Goal: Transaction & Acquisition: Book appointment/travel/reservation

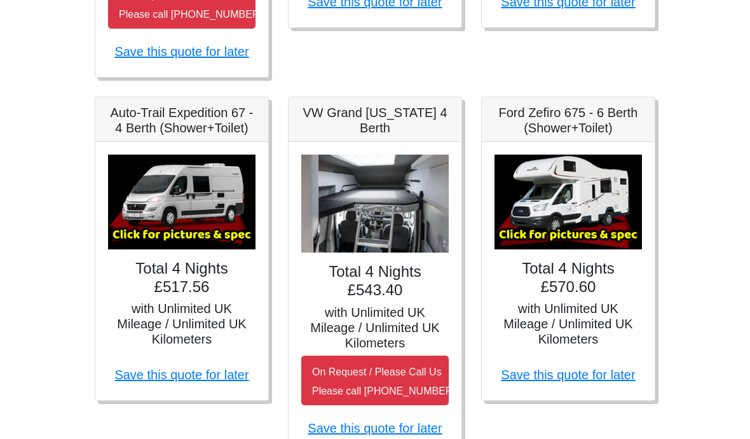
scroll to position [567, 0]
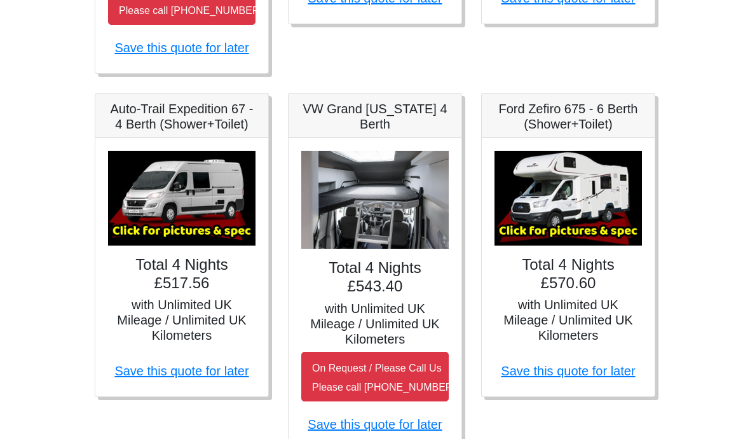
click at [571, 285] on h4 "Total 4 Nights £570.60" at bounding box center [567, 274] width 147 height 37
click at [580, 129] on h5 "Ford Zefiro 675 - 6 Berth (Shower+Toilet)" at bounding box center [567, 117] width 147 height 31
click at [570, 213] on img at bounding box center [567, 198] width 147 height 95
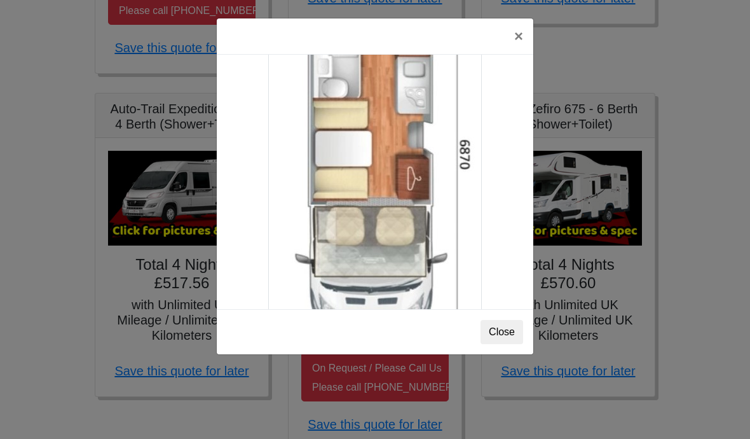
scroll to position [2218, 0]
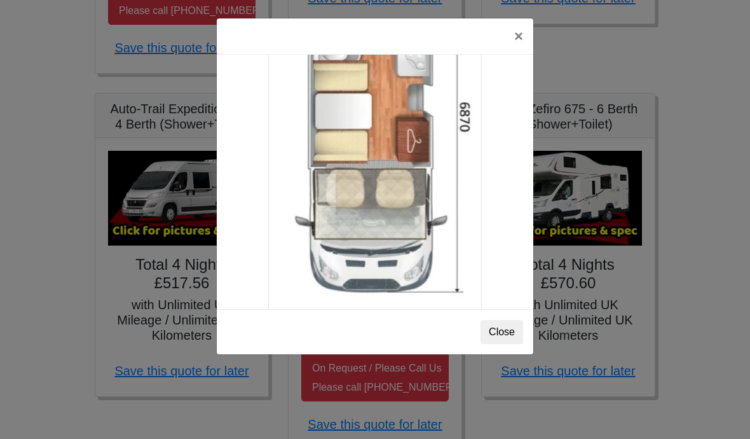
click at [520, 42] on button "×" at bounding box center [518, 36] width 29 height 36
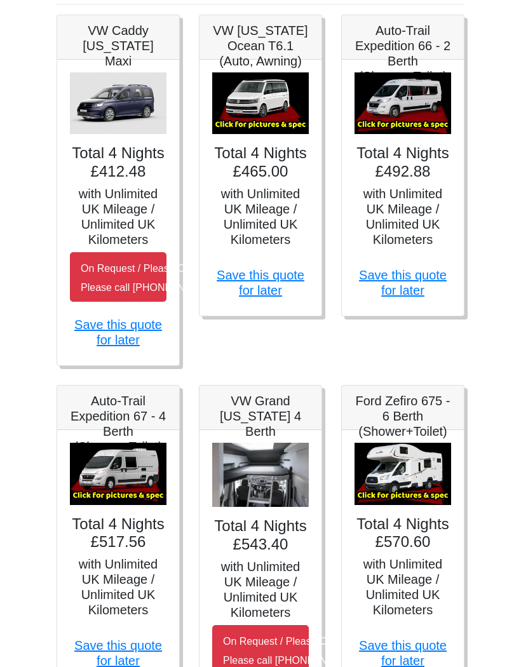
scroll to position [297, 0]
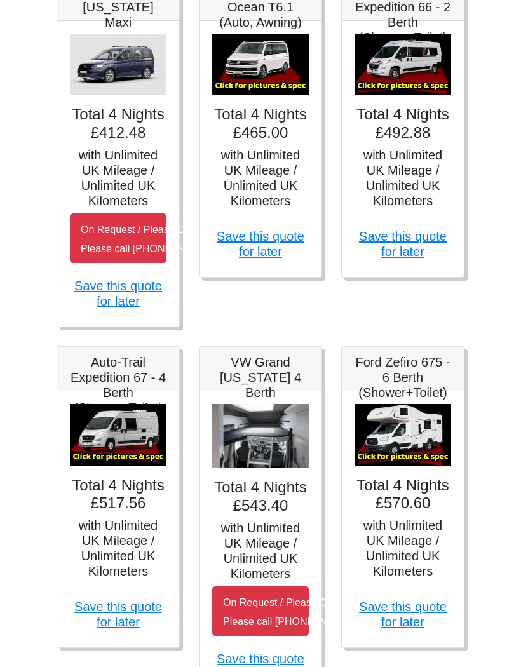
click at [408, 438] on img at bounding box center [403, 436] width 97 height 62
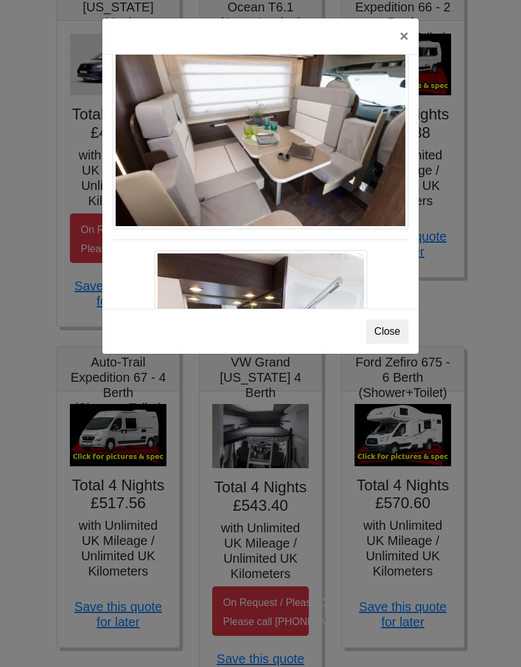
scroll to position [634, 0]
click at [485, 320] on div "× Ford Zefiro 675 Spec TECHNICAL DATA Engine: 2300cc, JTD, 130bhp. Diesel Trans…" at bounding box center [260, 333] width 521 height 667
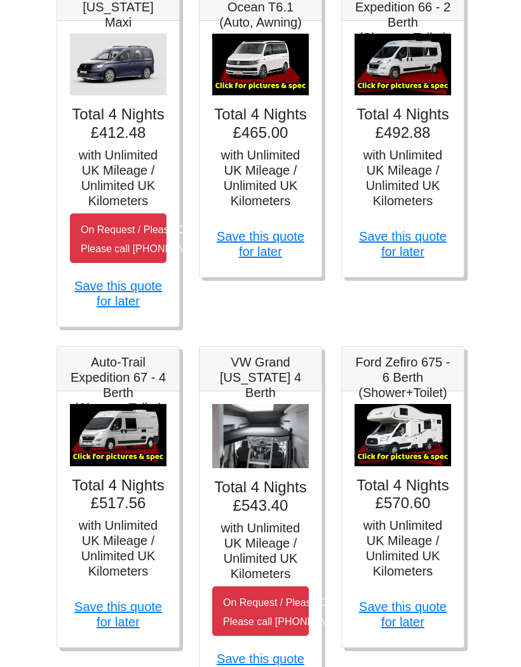
click at [409, 438] on img at bounding box center [403, 435] width 97 height 62
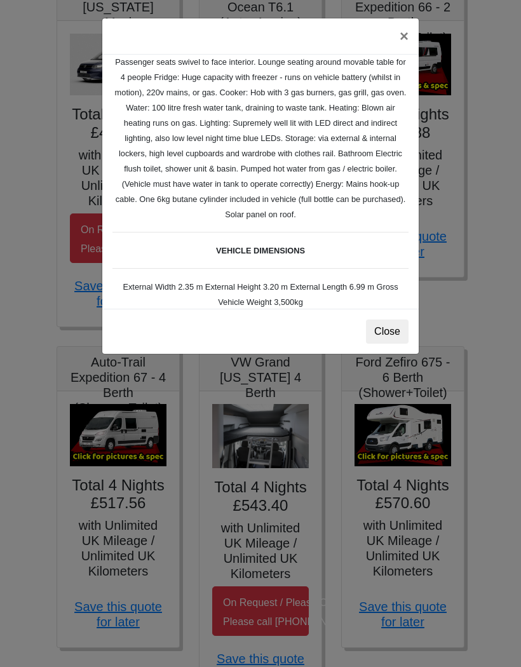
scroll to position [235, 0]
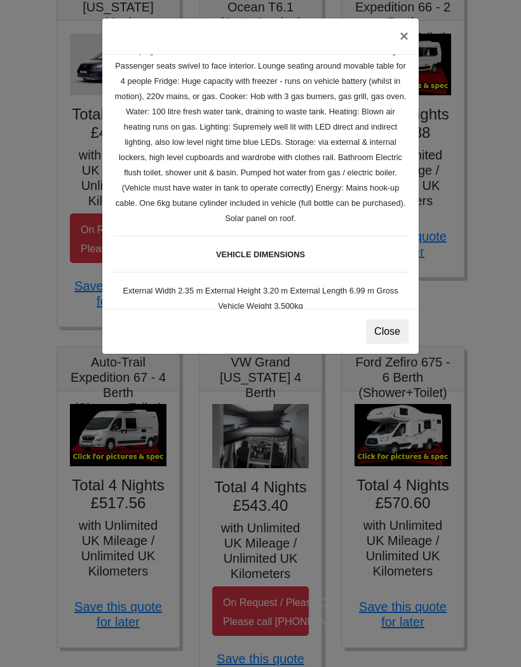
click at [402, 29] on button "×" at bounding box center [404, 36] width 29 height 36
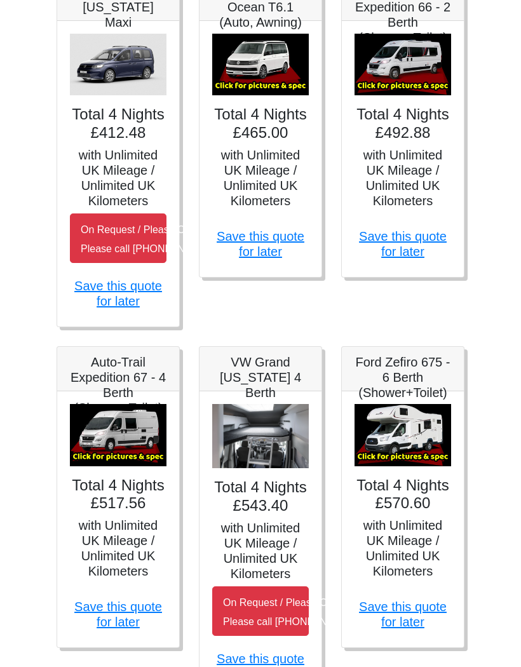
click at [407, 438] on img at bounding box center [403, 435] width 97 height 62
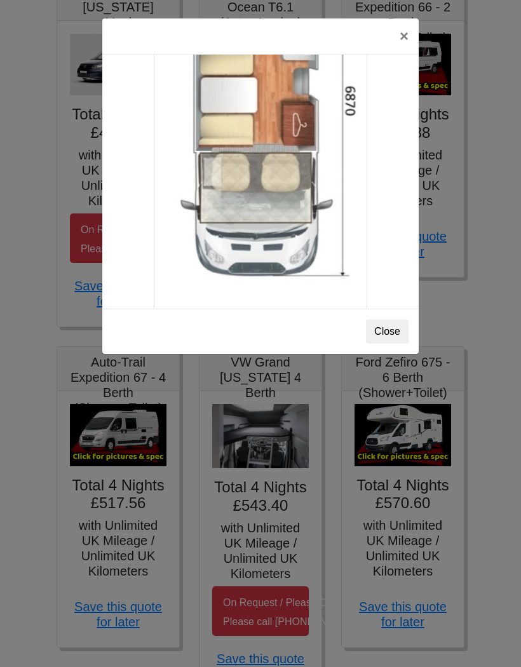
scroll to position [2230, 0]
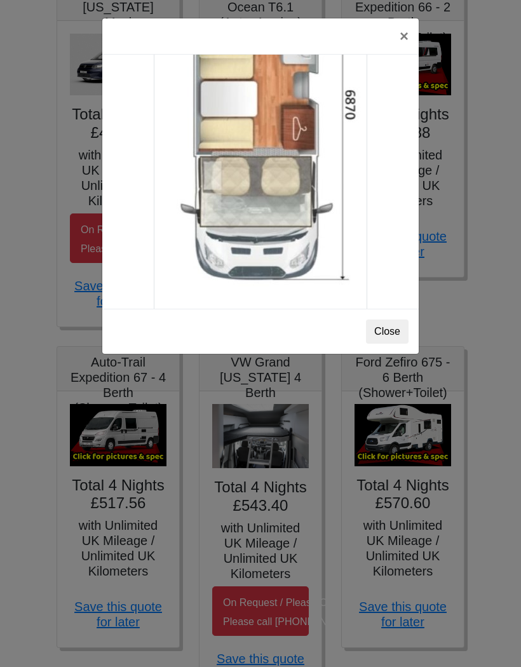
click at [404, 33] on button "×" at bounding box center [404, 36] width 29 height 36
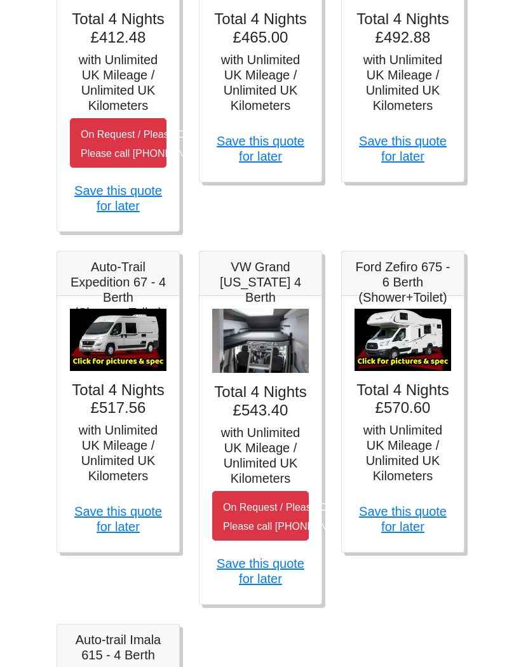
scroll to position [395, 0]
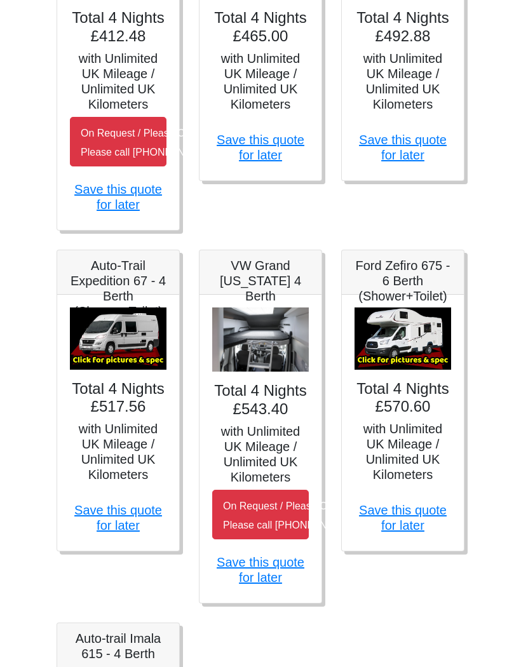
click at [399, 367] on img at bounding box center [403, 339] width 97 height 62
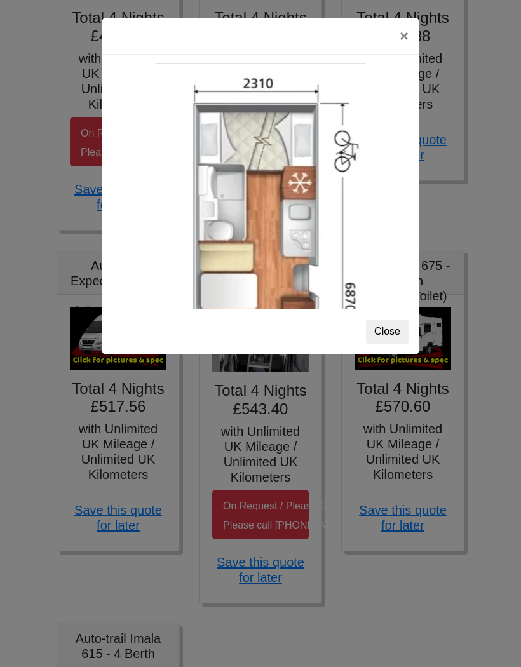
scroll to position [2036, 0]
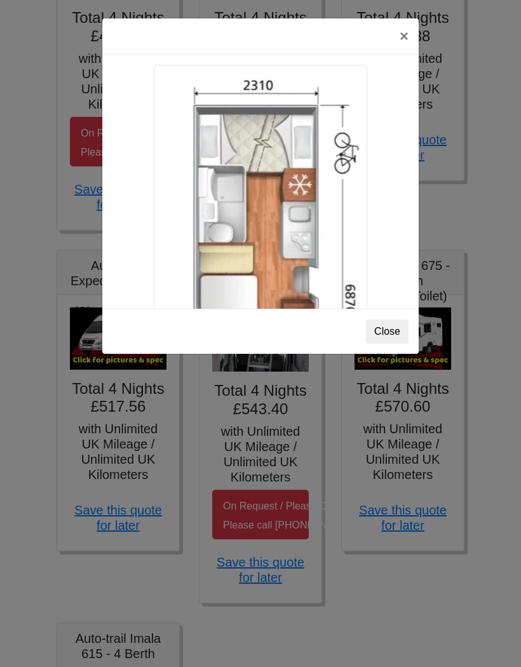
click at [407, 34] on button "×" at bounding box center [404, 36] width 29 height 36
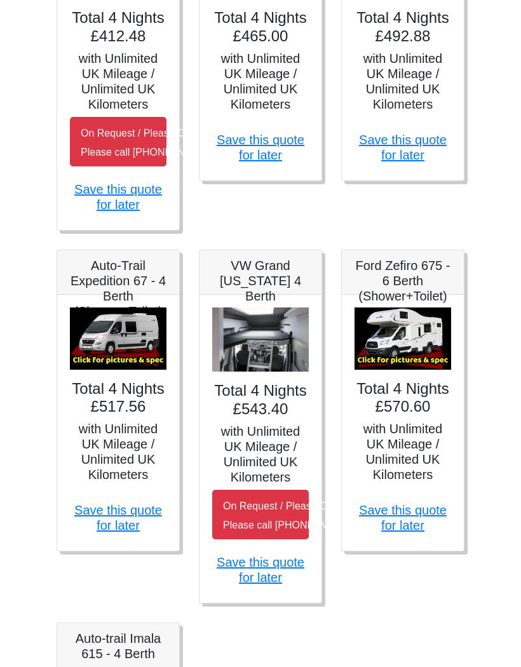
click at [402, 438] on link "Save this quote for later" at bounding box center [403, 517] width 88 height 29
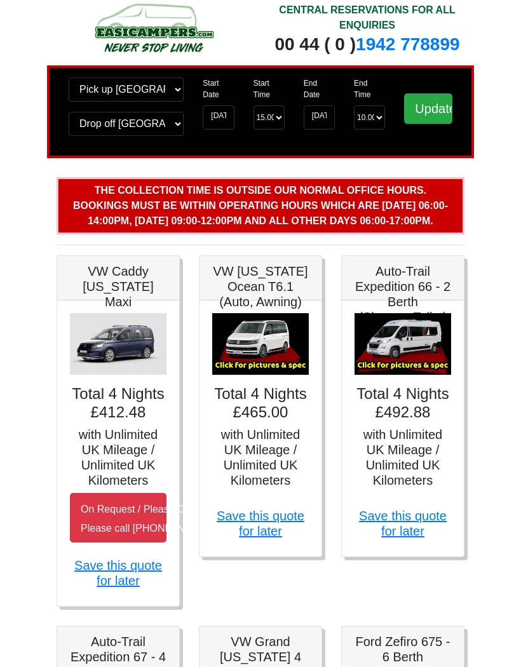
scroll to position [0, 0]
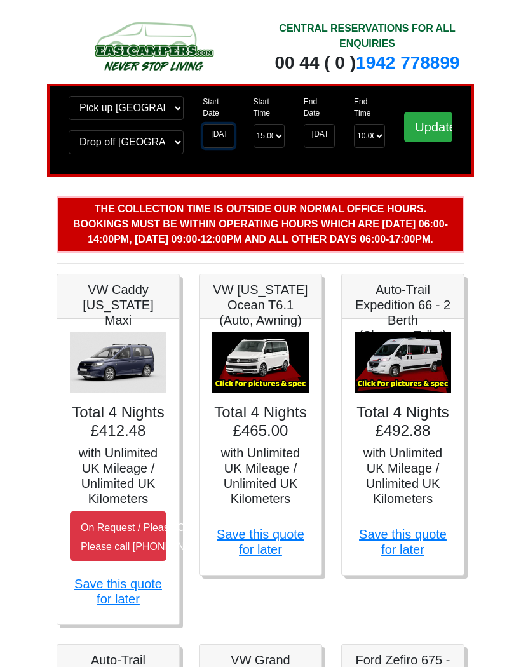
click at [220, 142] on input "[DATE]" at bounding box center [218, 136] width 31 height 24
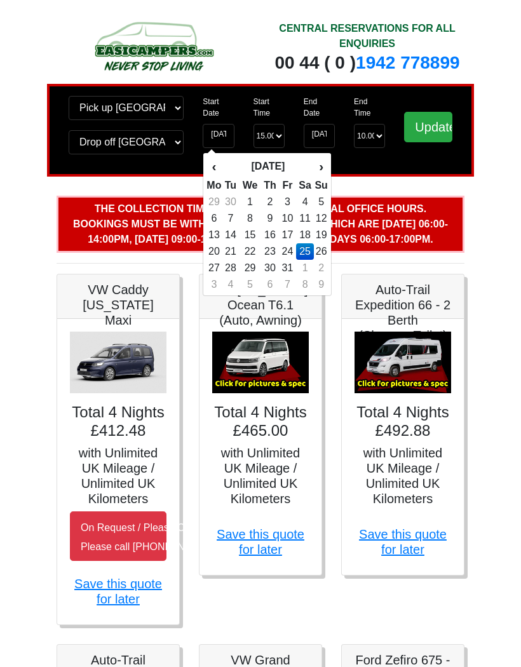
click at [308, 254] on td "25" at bounding box center [305, 251] width 18 height 17
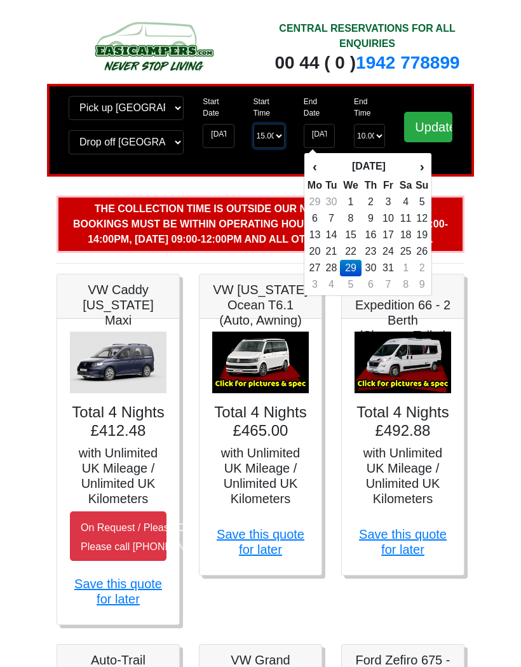
click at [277, 136] on select "Start Time 15.00 -------- 11.00 am ([DATE] & [DATE] Only) 12.00 pm ([DATE]) 13.…" at bounding box center [269, 136] width 31 height 24
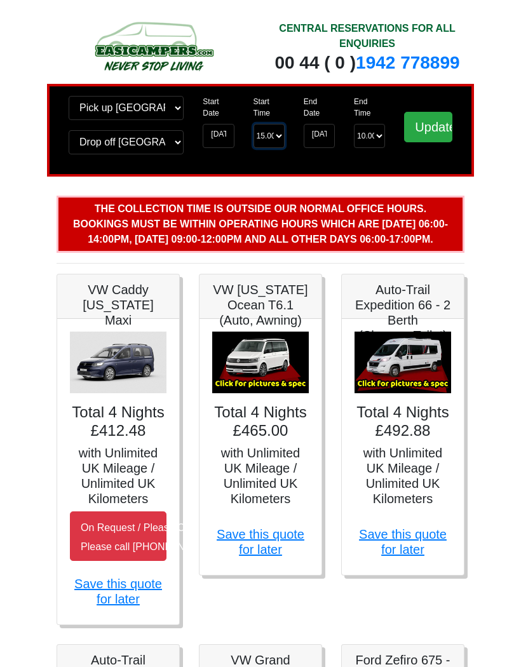
select select "12.00"
click at [321, 147] on input "[DATE]" at bounding box center [319, 136] width 31 height 24
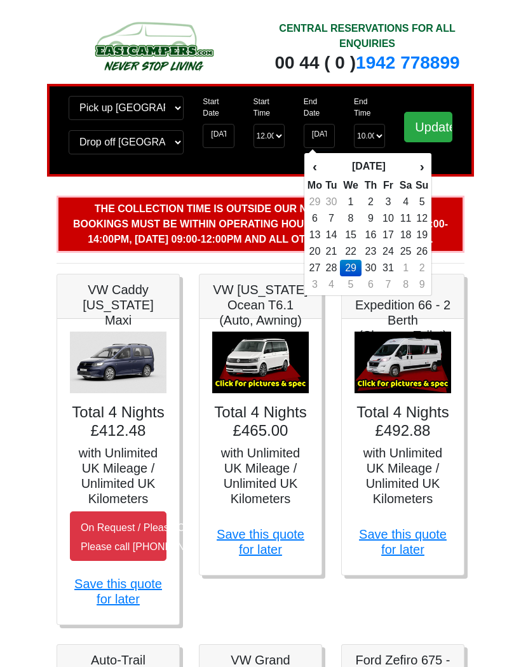
click at [386, 101] on div "End Time End Time 10.00 -------- 08.00 am 09.00 am 10.00 am 11.00 am ([DATE] On…" at bounding box center [369, 122] width 50 height 52
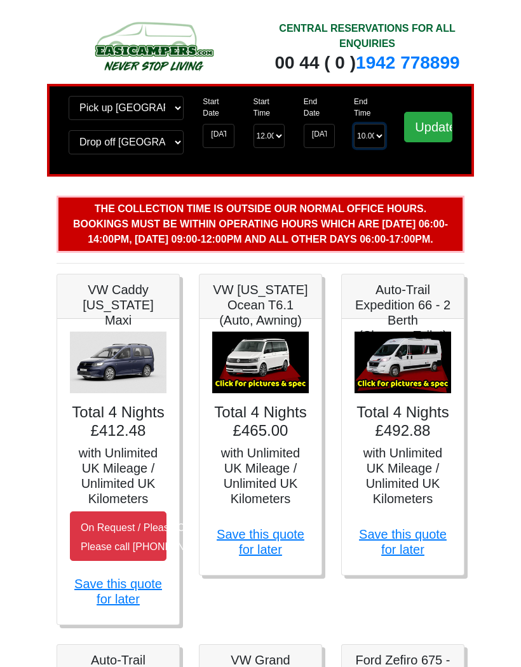
click at [376, 138] on select "End Time 10.00 -------- 08.00 am 09.00 am 10.00 am 11.00 am ([DATE] Only)" at bounding box center [369, 136] width 31 height 24
select select "10.00"
click at [426, 129] on input "Update" at bounding box center [428, 127] width 48 height 31
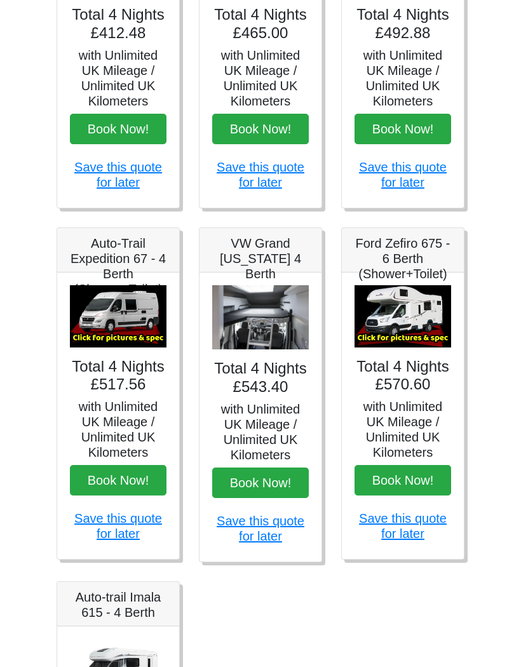
scroll to position [319, 0]
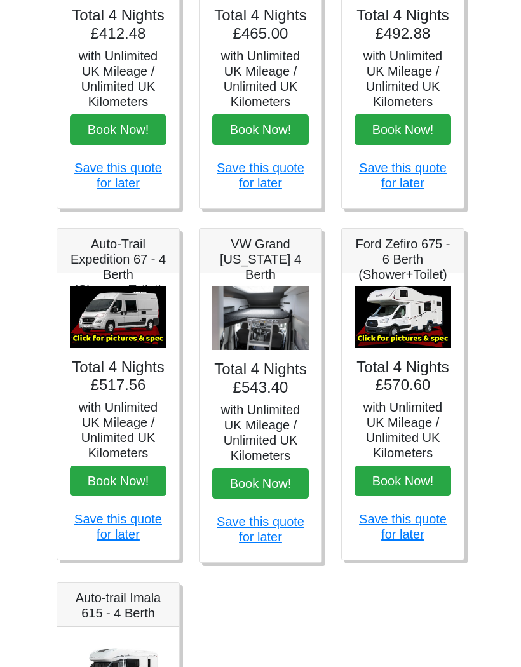
click at [409, 317] on img at bounding box center [403, 317] width 97 height 62
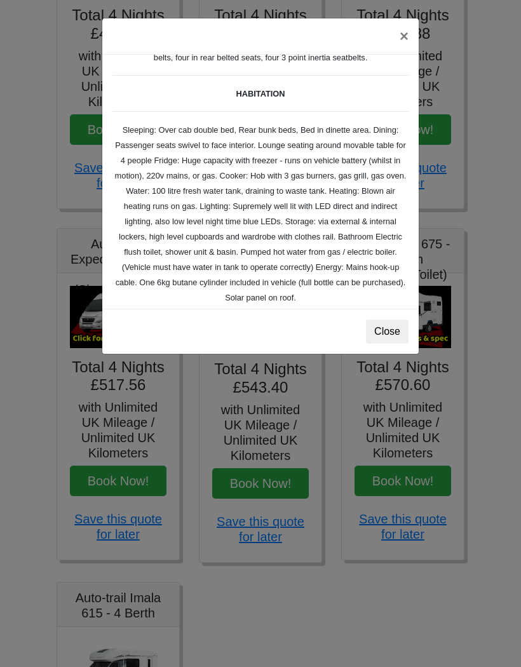
click at [406, 38] on button "×" at bounding box center [404, 36] width 29 height 36
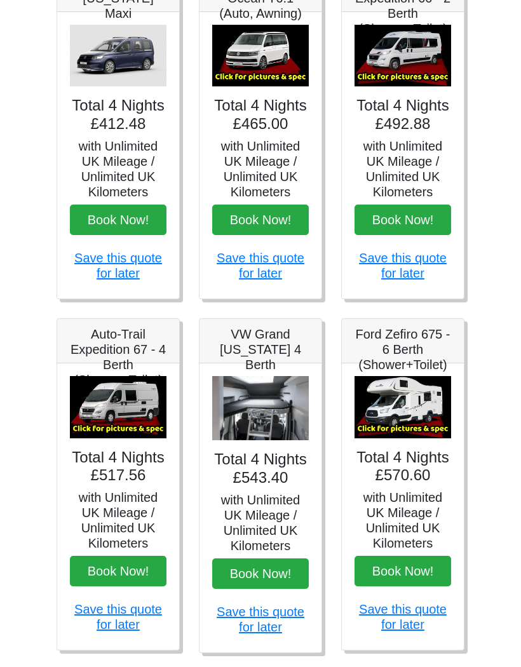
scroll to position [268, 0]
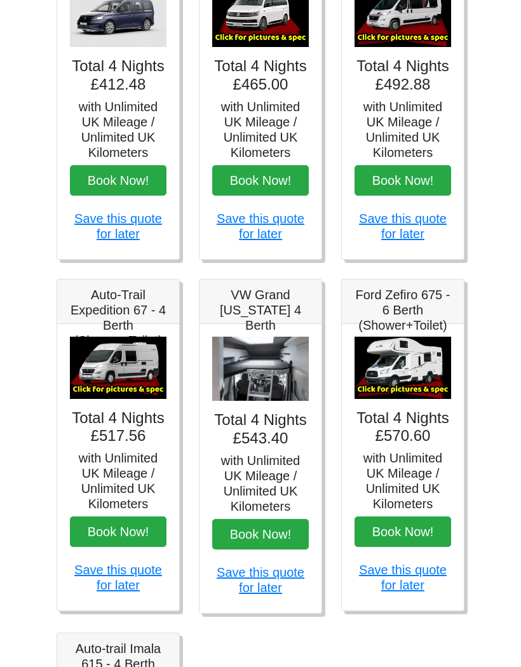
click at [407, 531] on button "Book Now!" at bounding box center [403, 532] width 97 height 31
